Goal: Contribute content: Add original content to the website for others to see

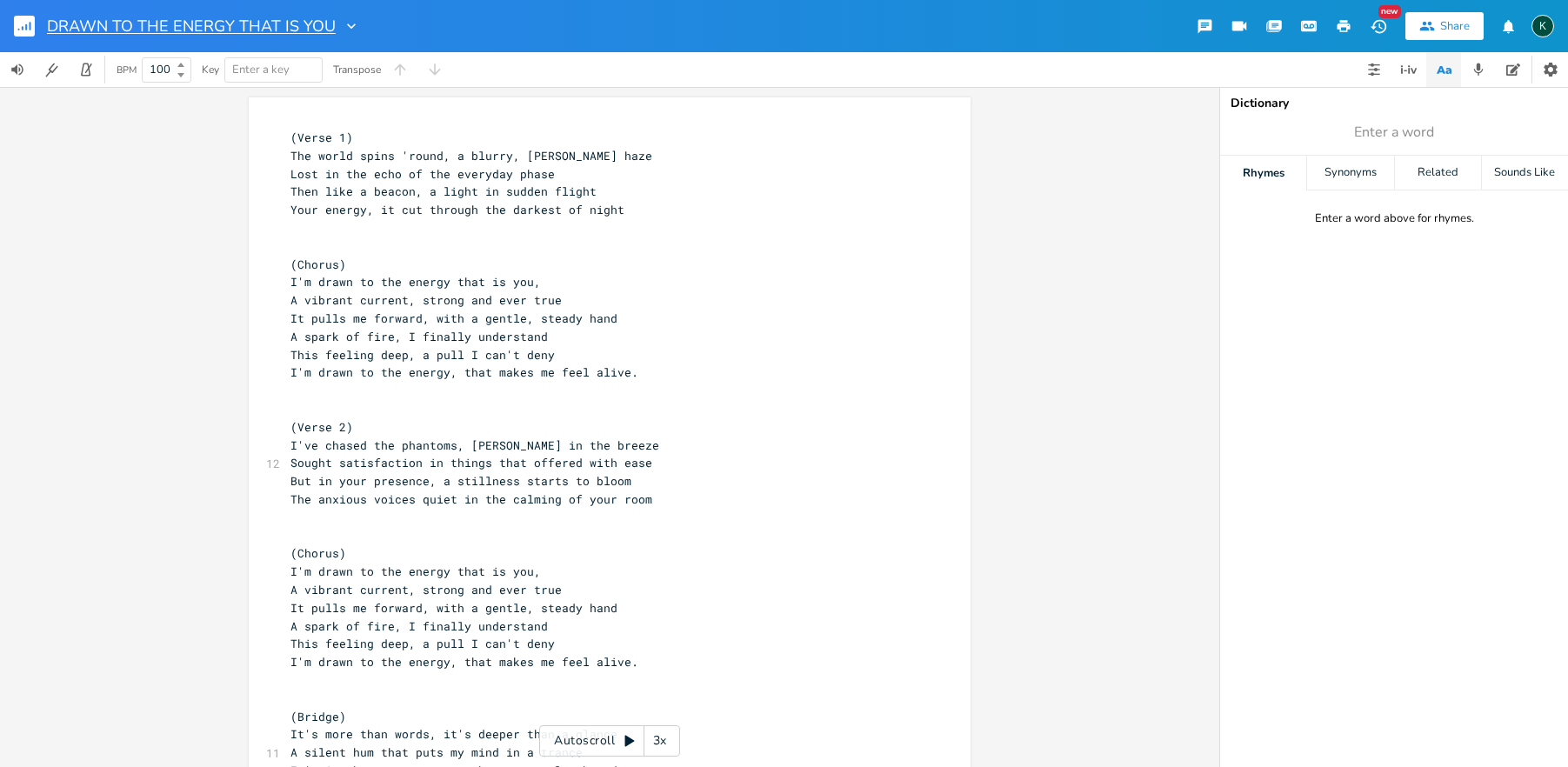
scroll to position [0, 1]
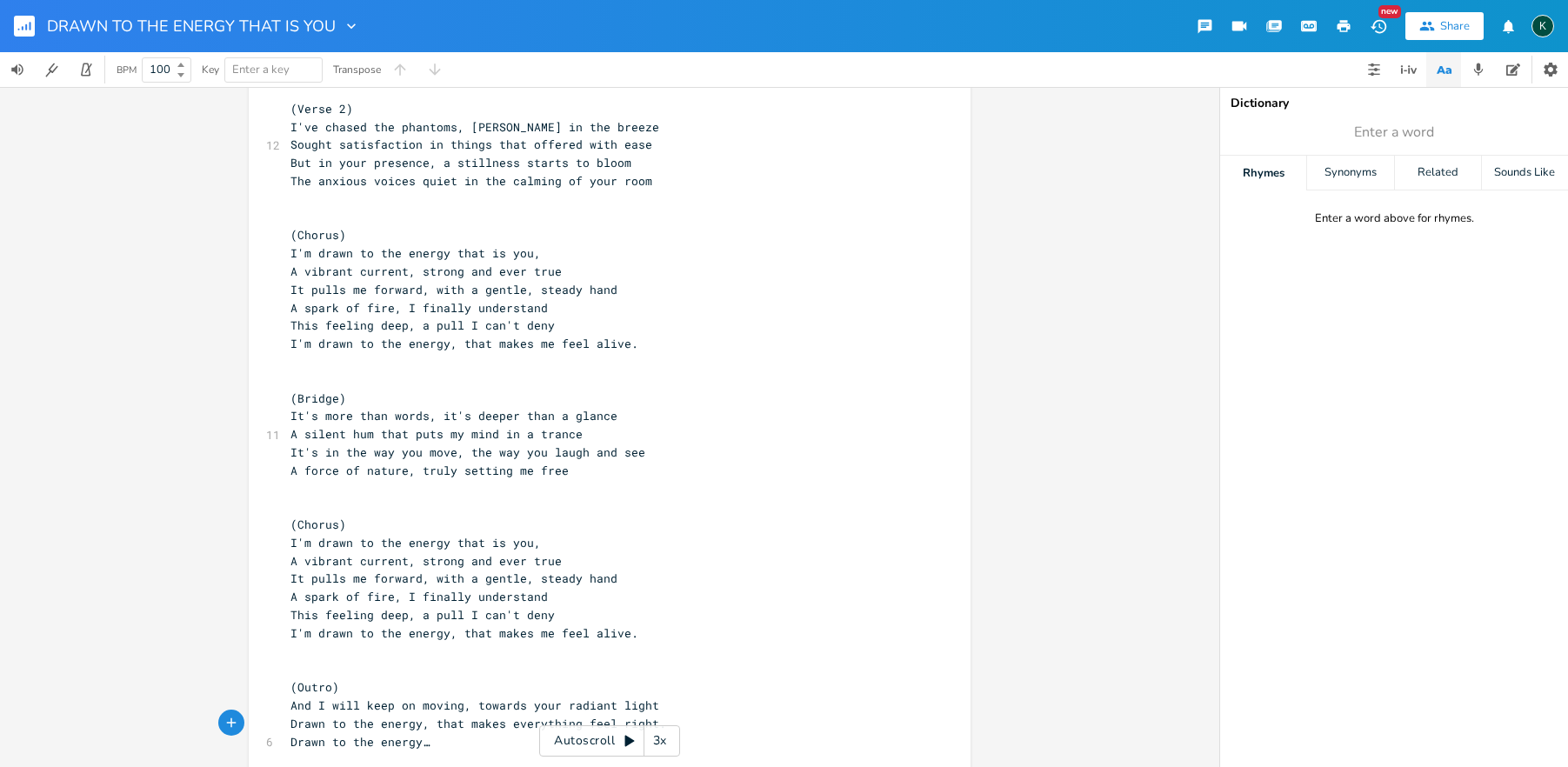
click at [31, 27] on rect "button" at bounding box center [24, 26] width 21 height 21
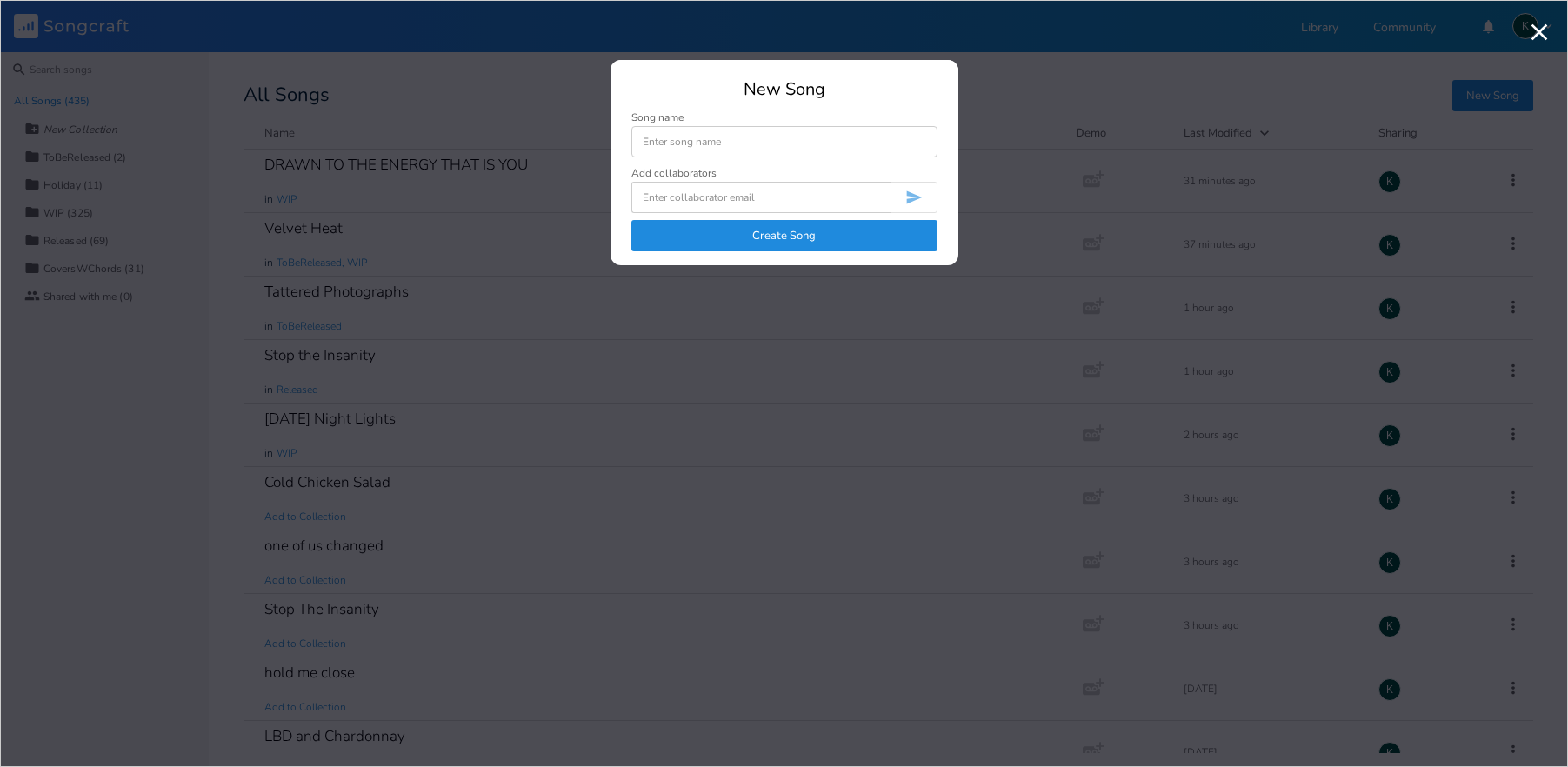
scroll to position [4728, 0]
type input "Is it Hot in Here?"
click at [810, 240] on button "Create Song" at bounding box center [784, 235] width 306 height 31
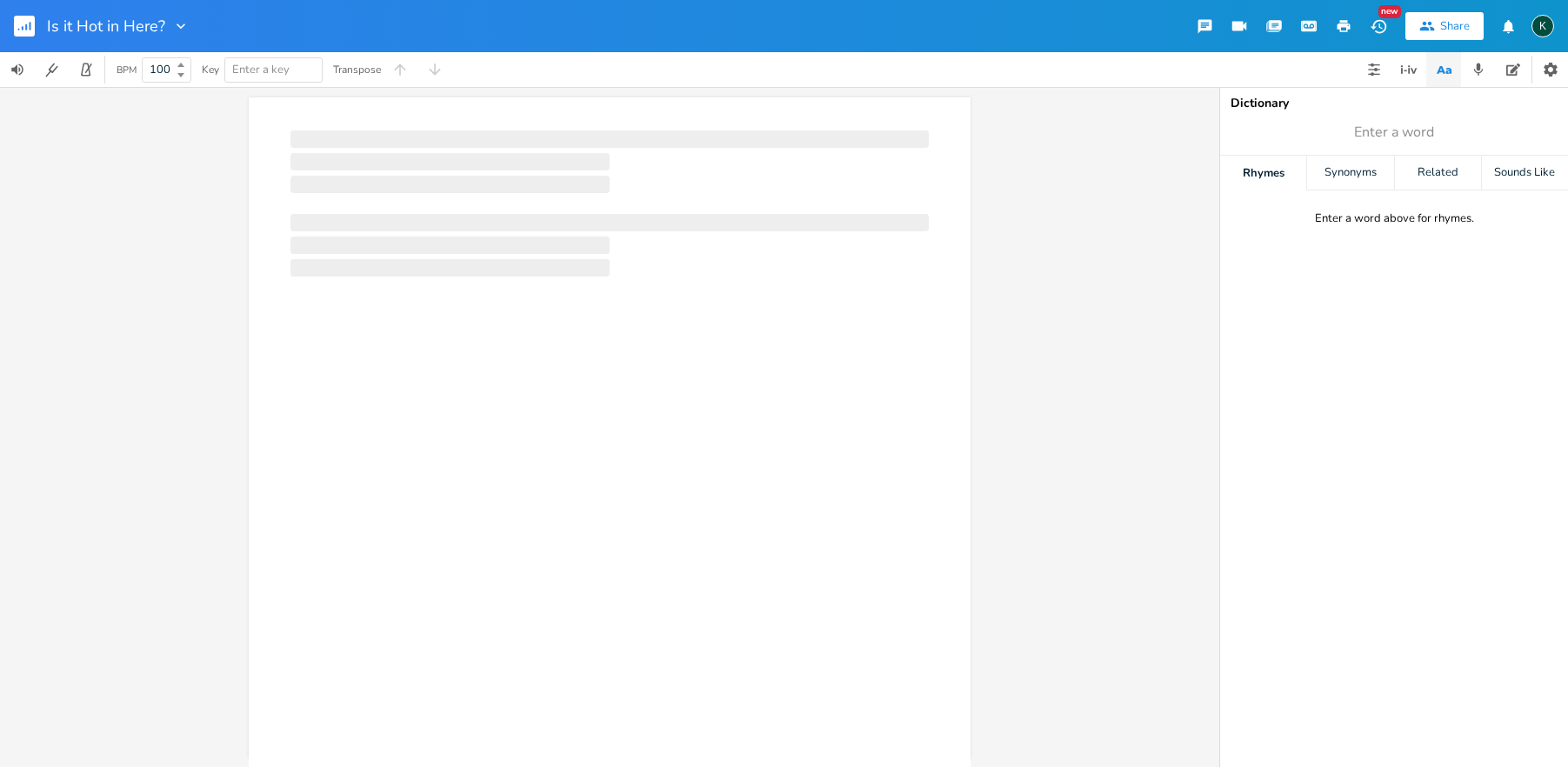
scroll to position [0, 1]
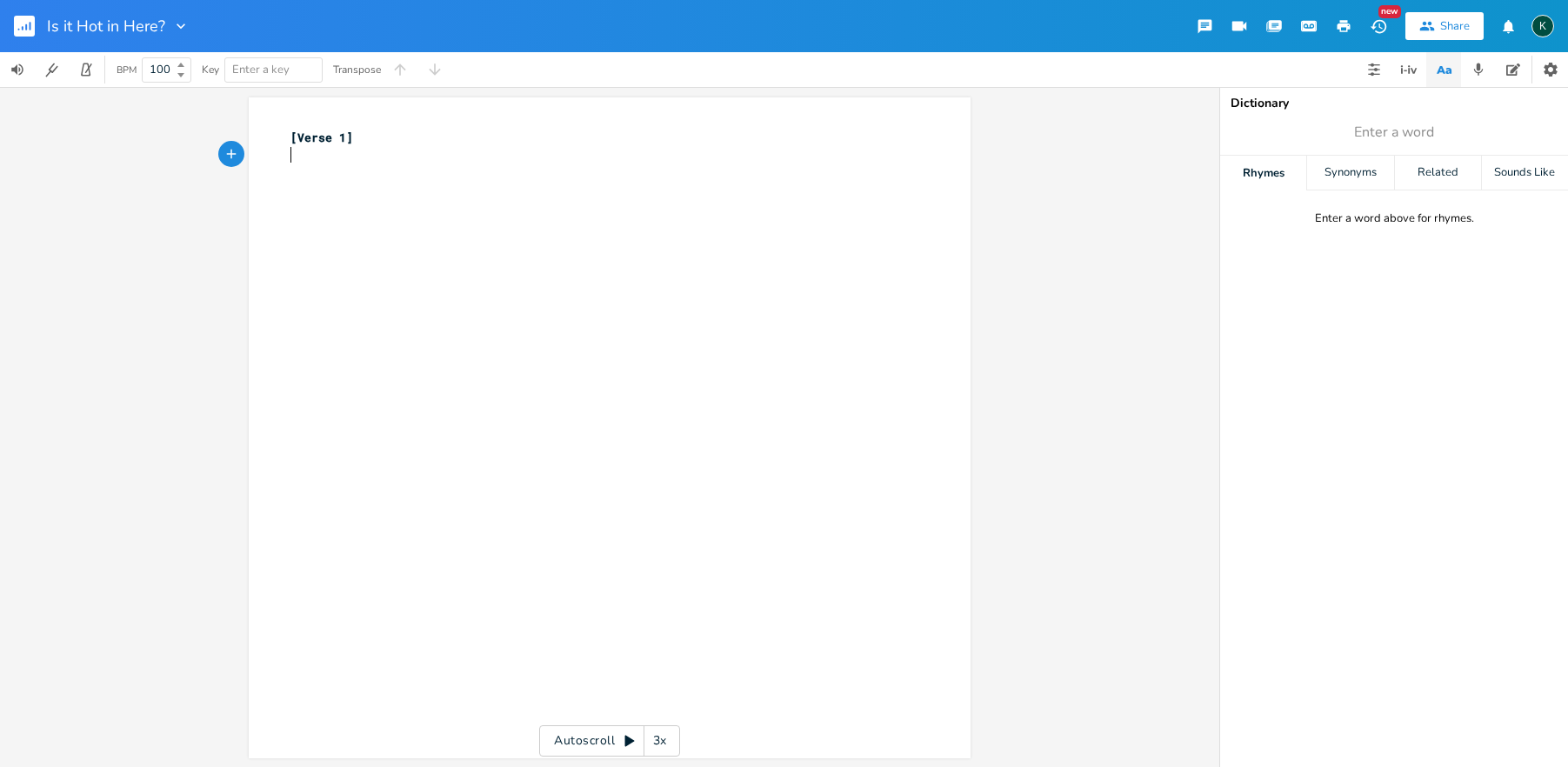
type textarea "[Verse 1]"
drag, startPoint x: 438, startPoint y: 166, endPoint x: 229, endPoint y: 107, distance: 217.2
click at [230, 107] on div "[Verse 1] x [Verse 1] ​ Autoscroll 3x" at bounding box center [609, 427] width 1219 height 680
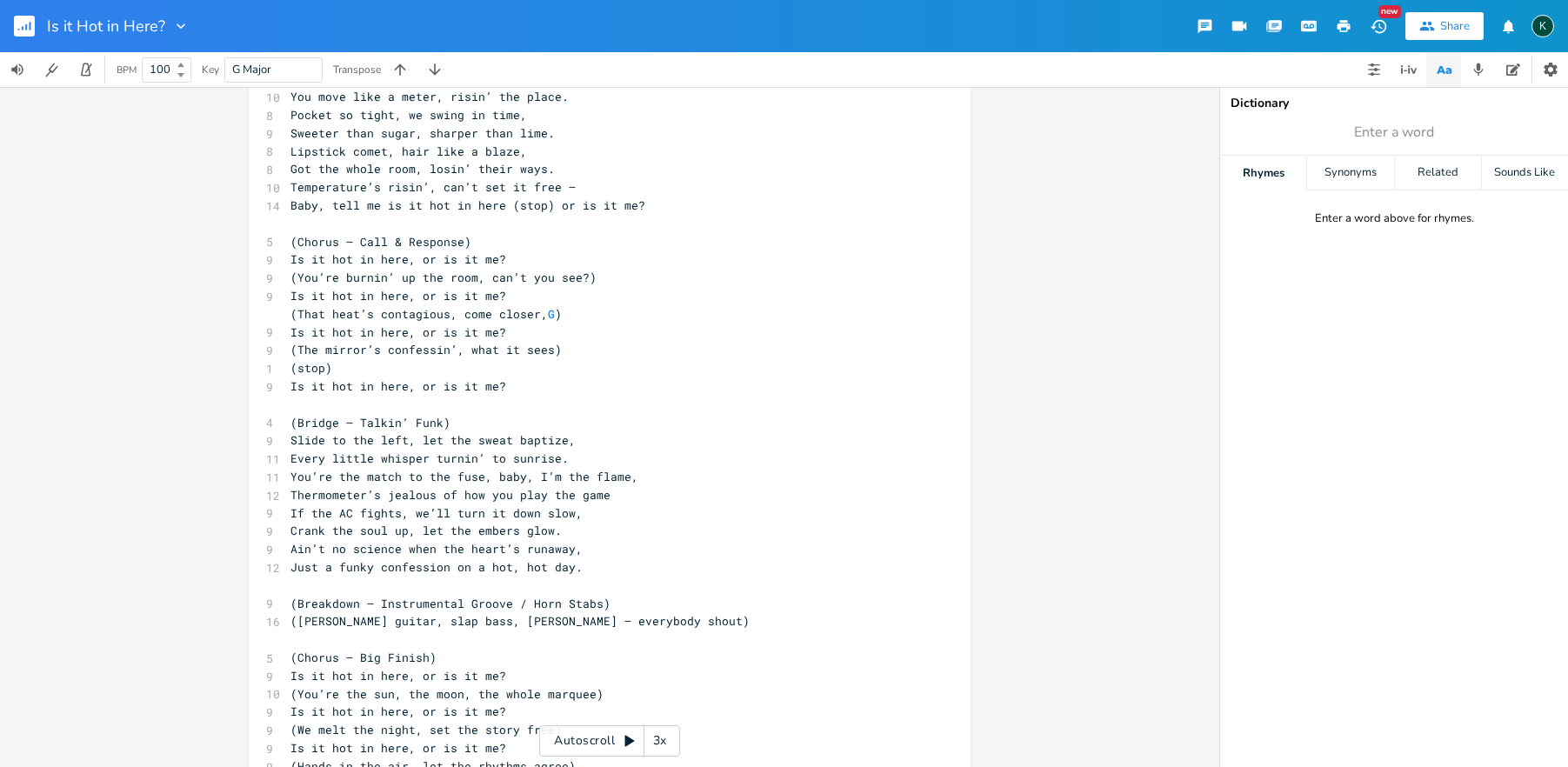
click at [1338, 24] on icon "button" at bounding box center [1344, 26] width 16 height 16
